Goal: Find specific page/section: Find specific page/section

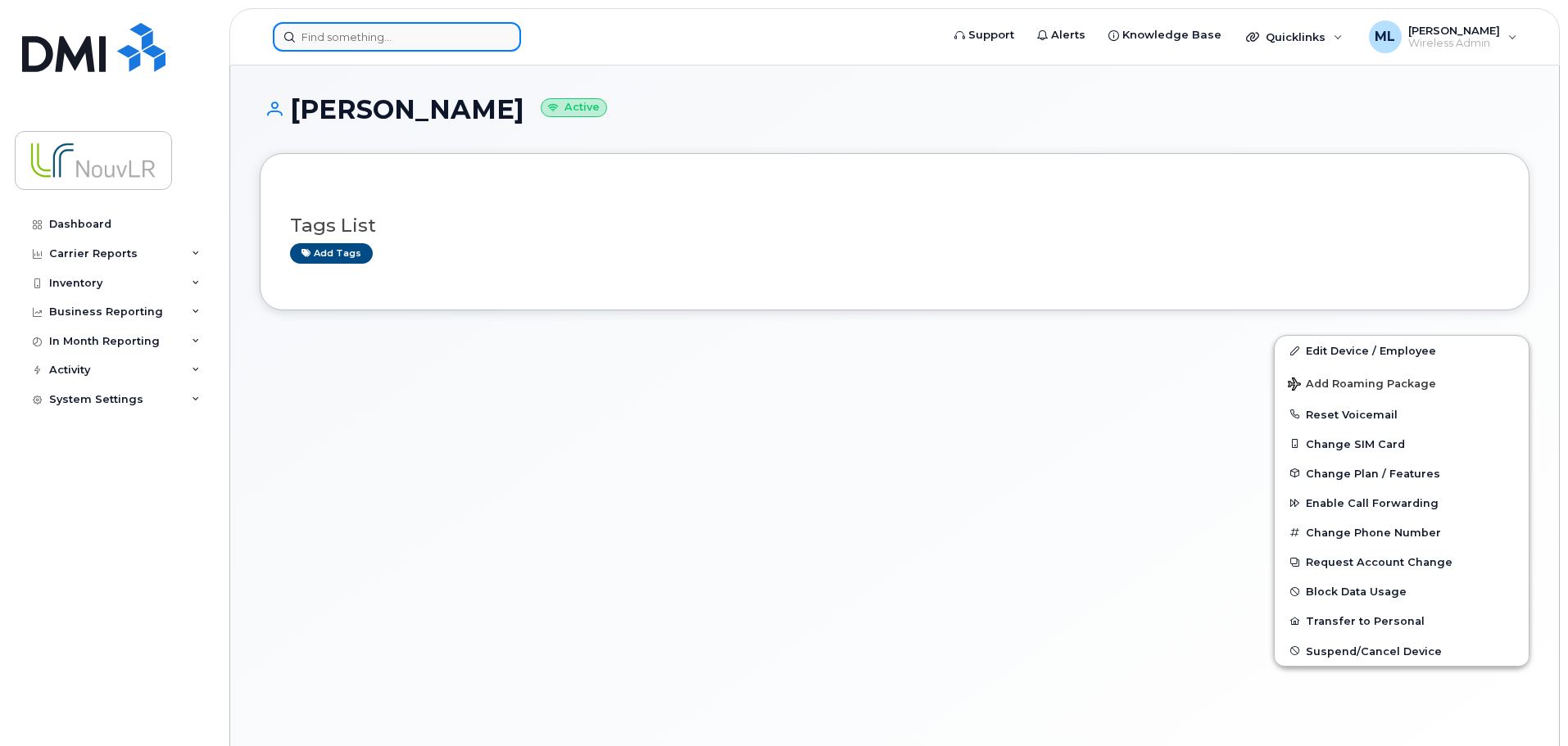
click at [318, 41] on input at bounding box center [397, 37] width 248 height 30
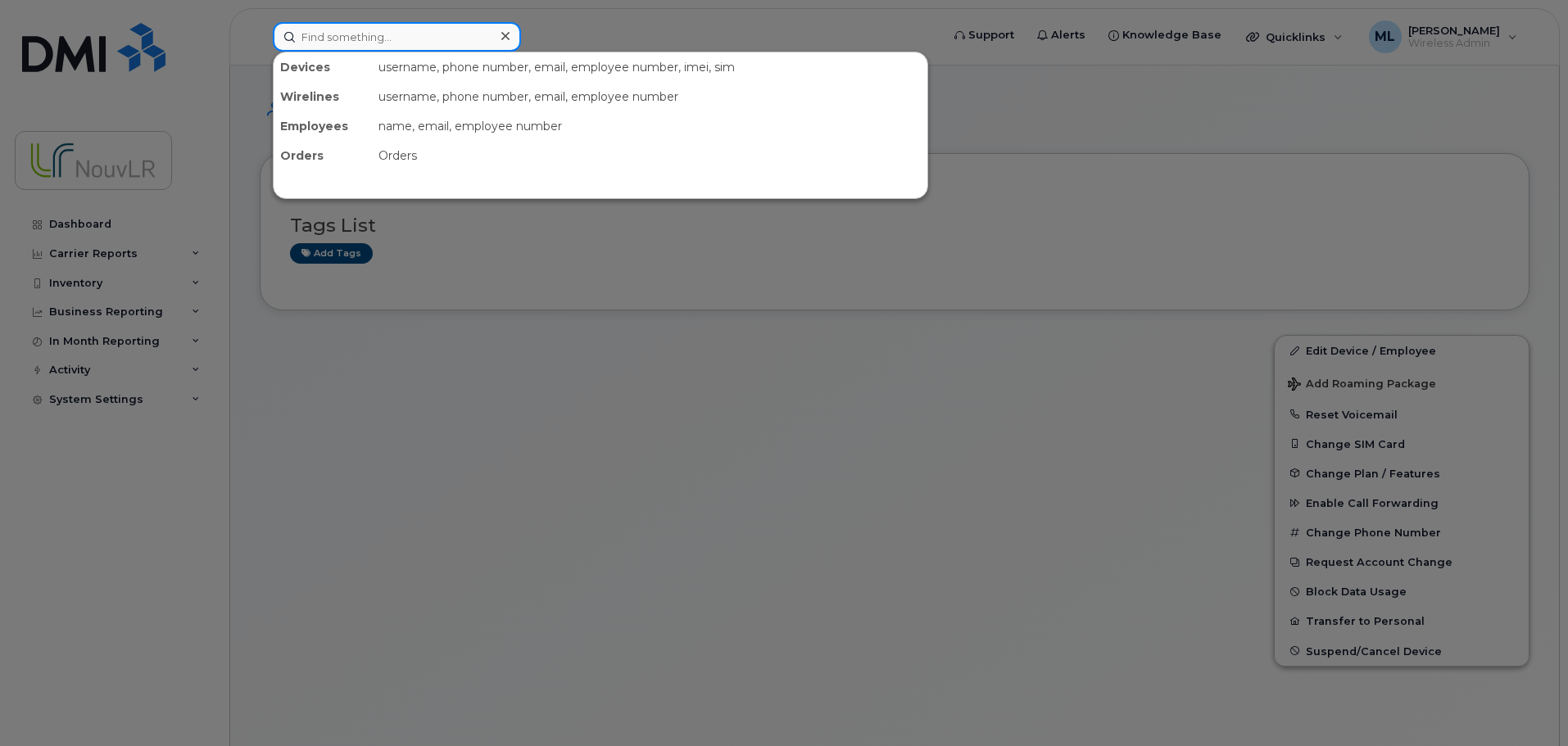
click at [332, 38] on input at bounding box center [397, 37] width 248 height 30
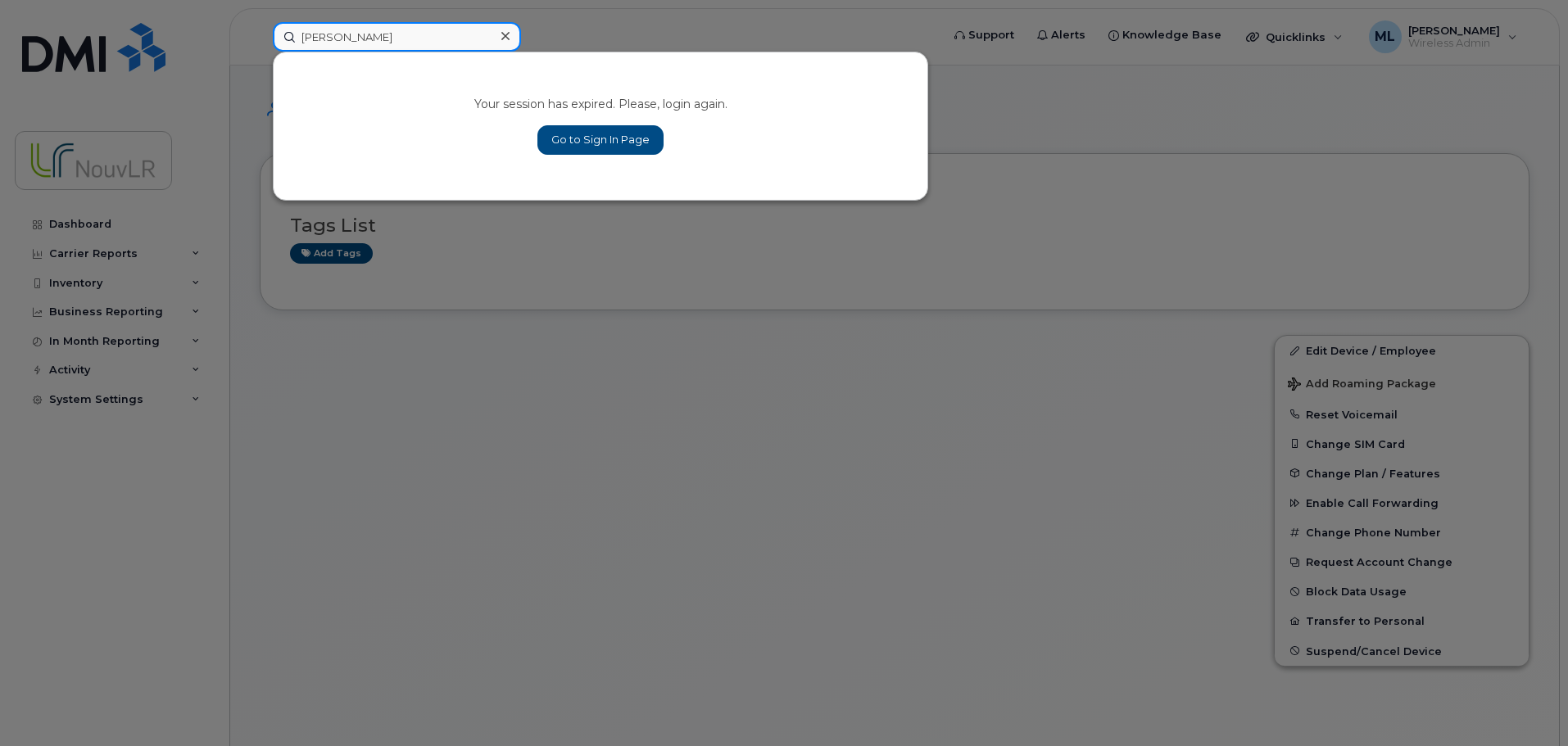
type input "[PERSON_NAME]"
click at [617, 135] on link "Go to Sign In Page" at bounding box center [600, 140] width 126 height 30
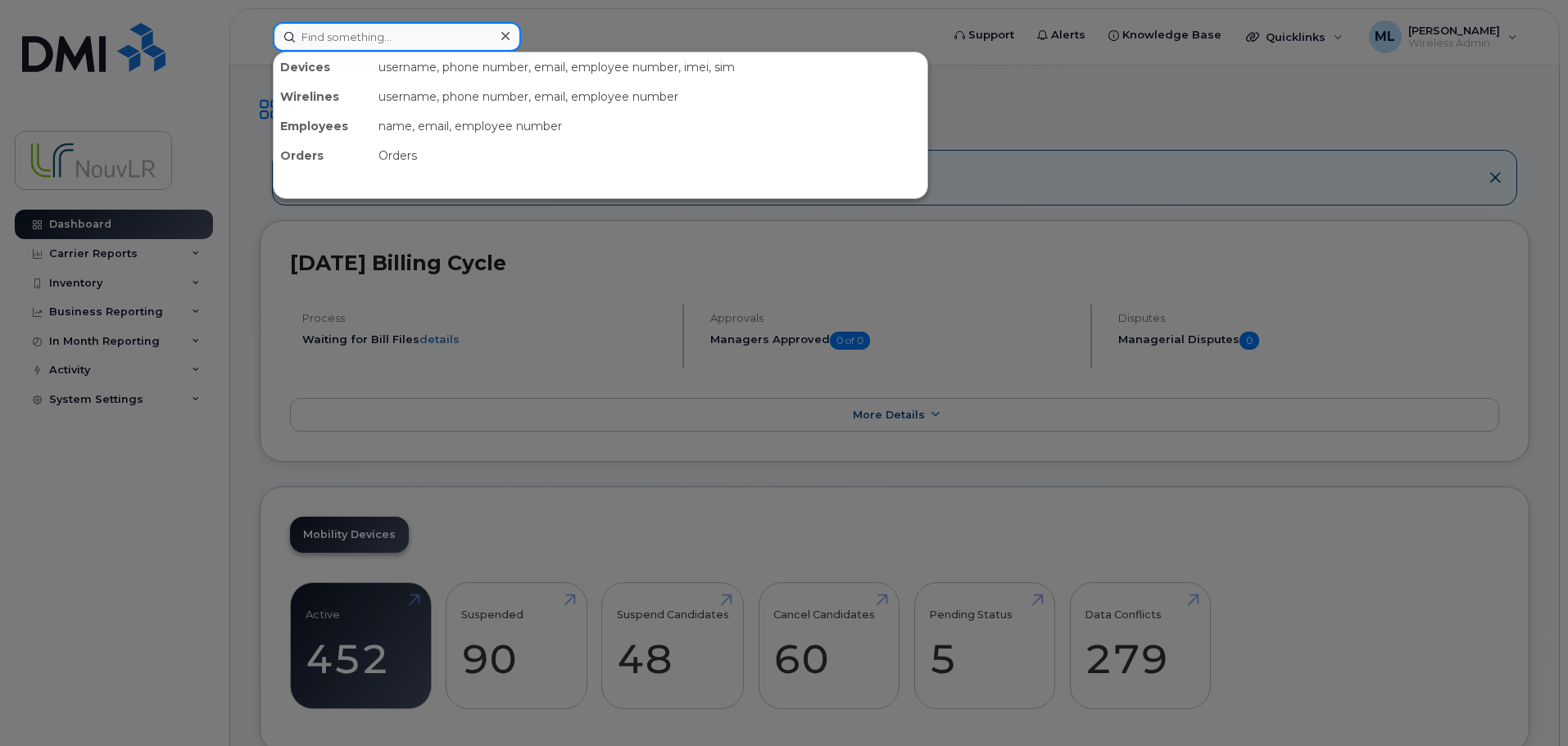
click at [328, 46] on input at bounding box center [397, 37] width 248 height 30
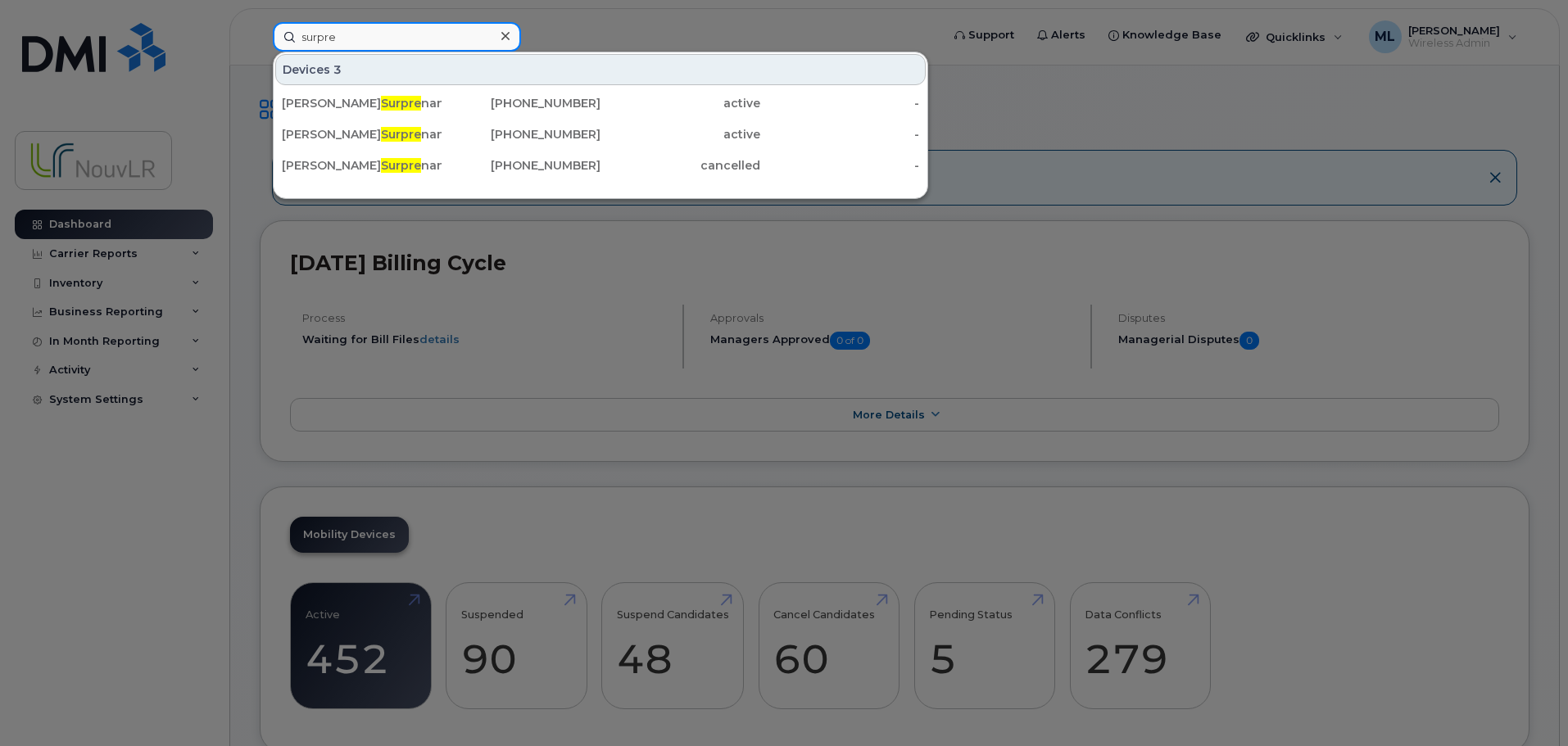
type input "surpre"
